Goal: Information Seeking & Learning: Find specific fact

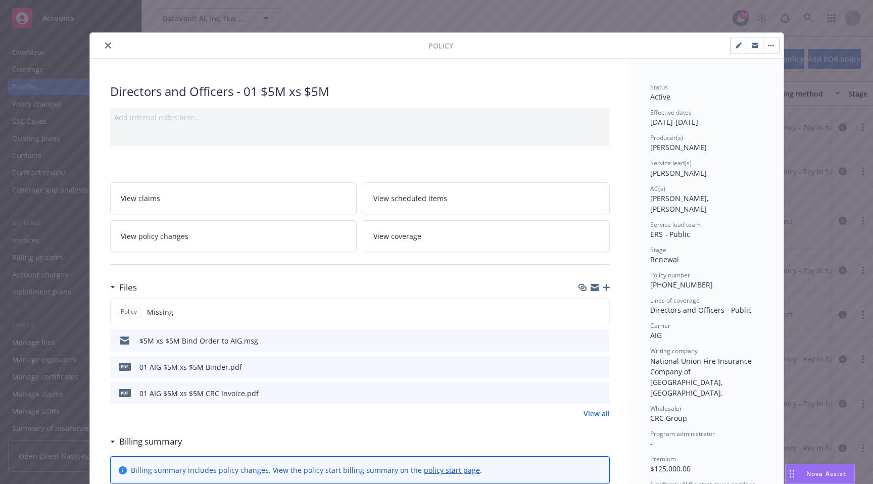
click at [657, 199] on span "[PERSON_NAME], [PERSON_NAME]" at bounding box center [680, 204] width 61 height 20
drag, startPoint x: 657, startPoint y: 199, endPoint x: 710, endPoint y: 200, distance: 53.1
click at [710, 200] on span "[PERSON_NAME], [PERSON_NAME]" at bounding box center [680, 204] width 61 height 20
copy span "[PERSON_NAME], [PERSON_NAME]"
click at [132, 95] on div "Directors and Officers - 01 $5M xs $5M" at bounding box center [360, 91] width 500 height 17
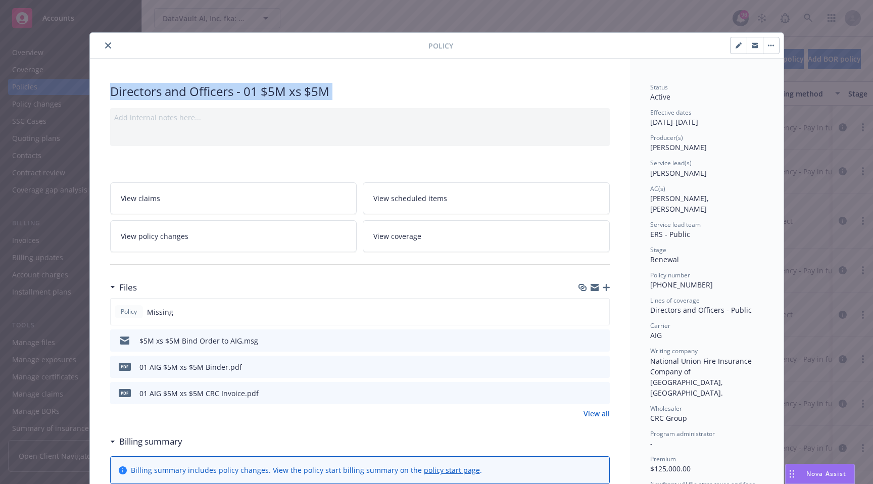
copy div "Directors and Officers - 01 $5M xs $5M"
drag, startPoint x: 132, startPoint y: 95, endPoint x: 361, endPoint y: 92, distance: 228.9
click at [361, 92] on div "Directors and Officers - 01 $5M xs $5M" at bounding box center [360, 91] width 500 height 17
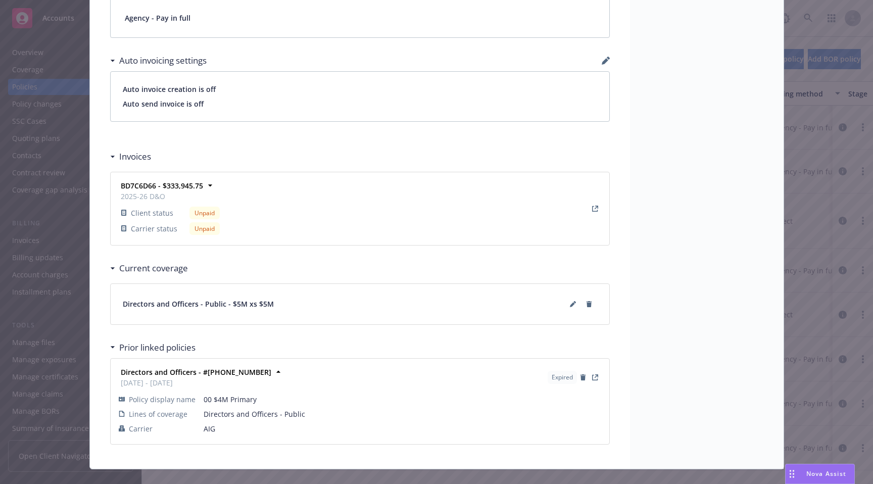
scroll to position [759, 0]
